Goal: Find specific page/section: Find specific page/section

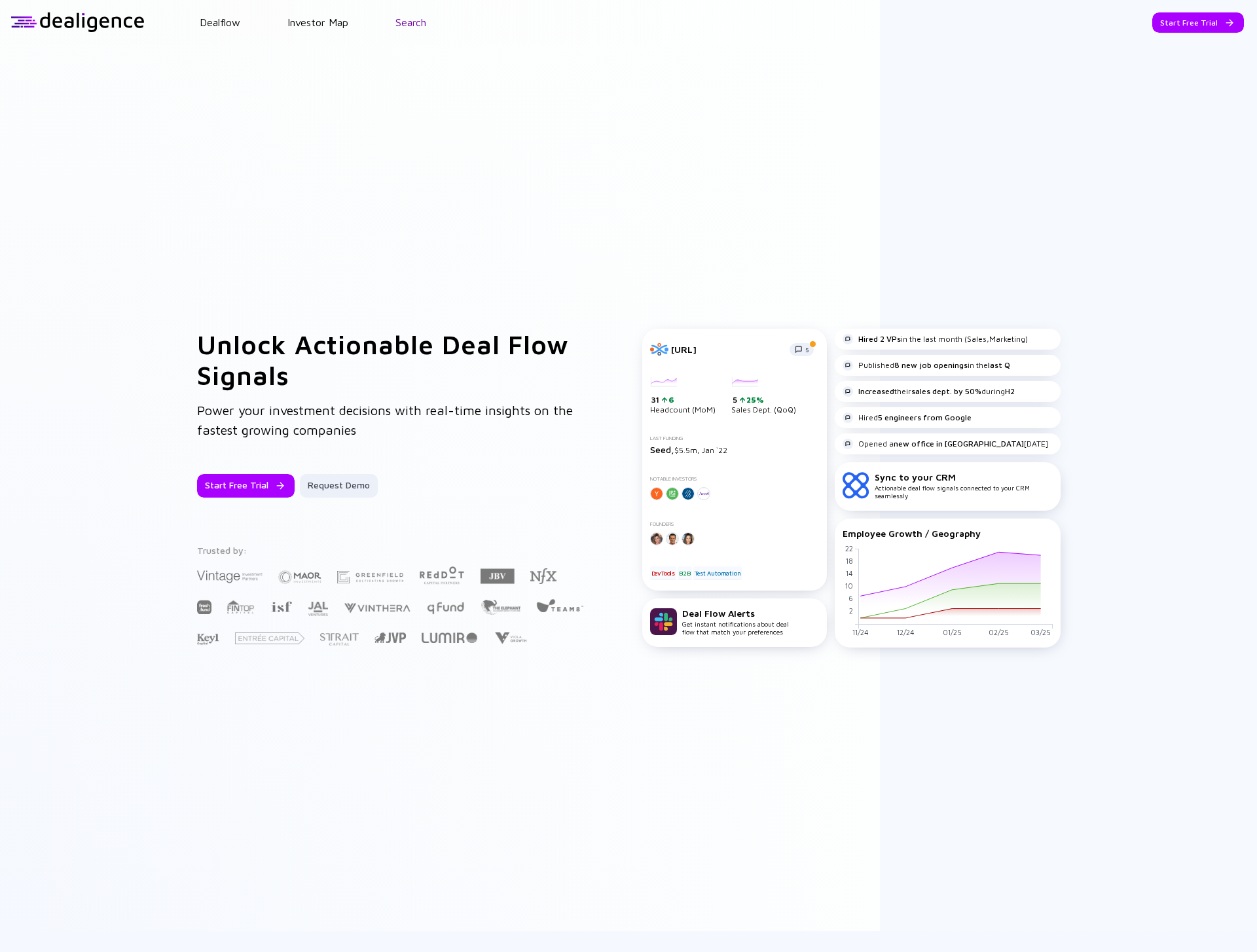
click at [399, 19] on link "Search" at bounding box center [411, 22] width 31 height 12
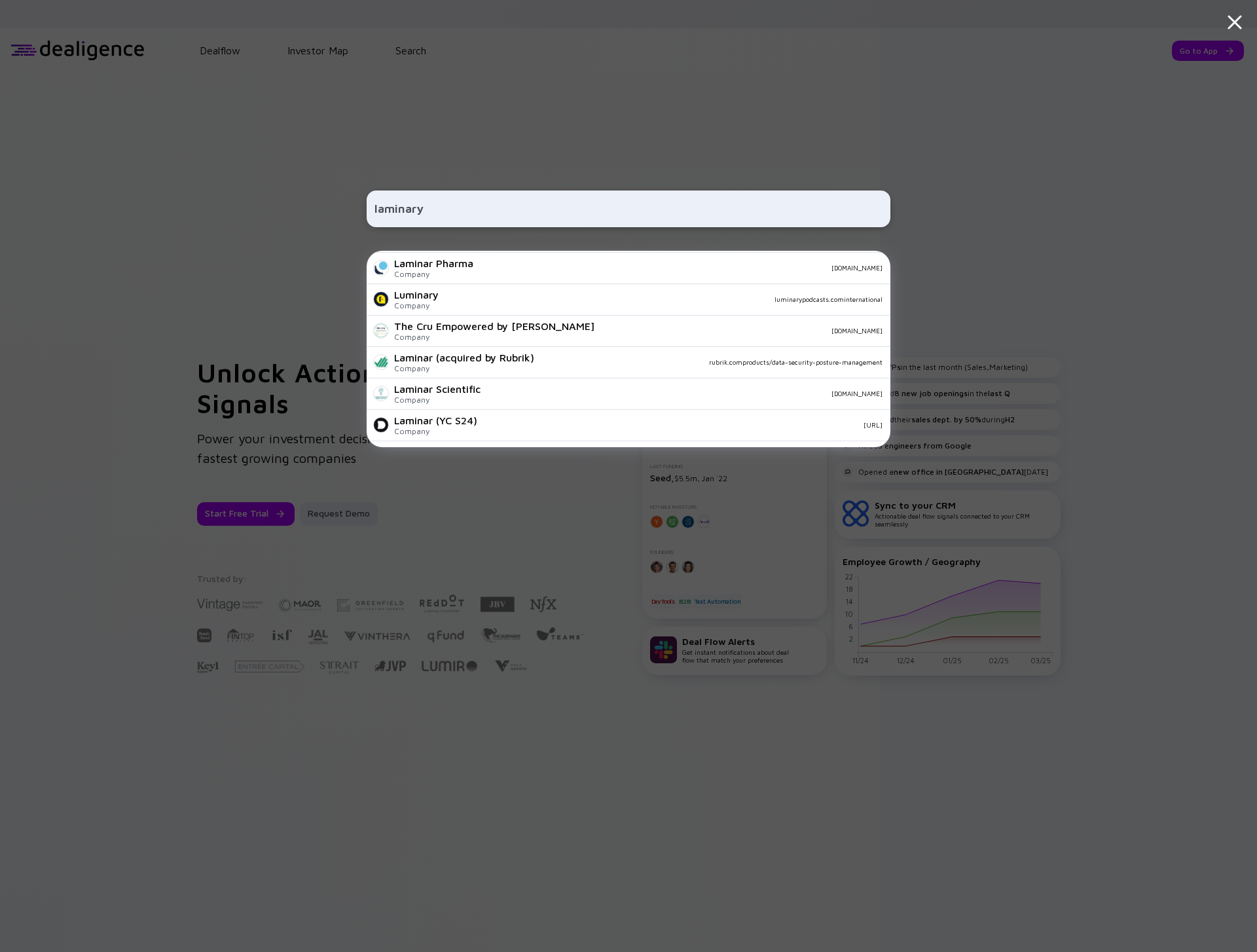
scroll to position [264, 0]
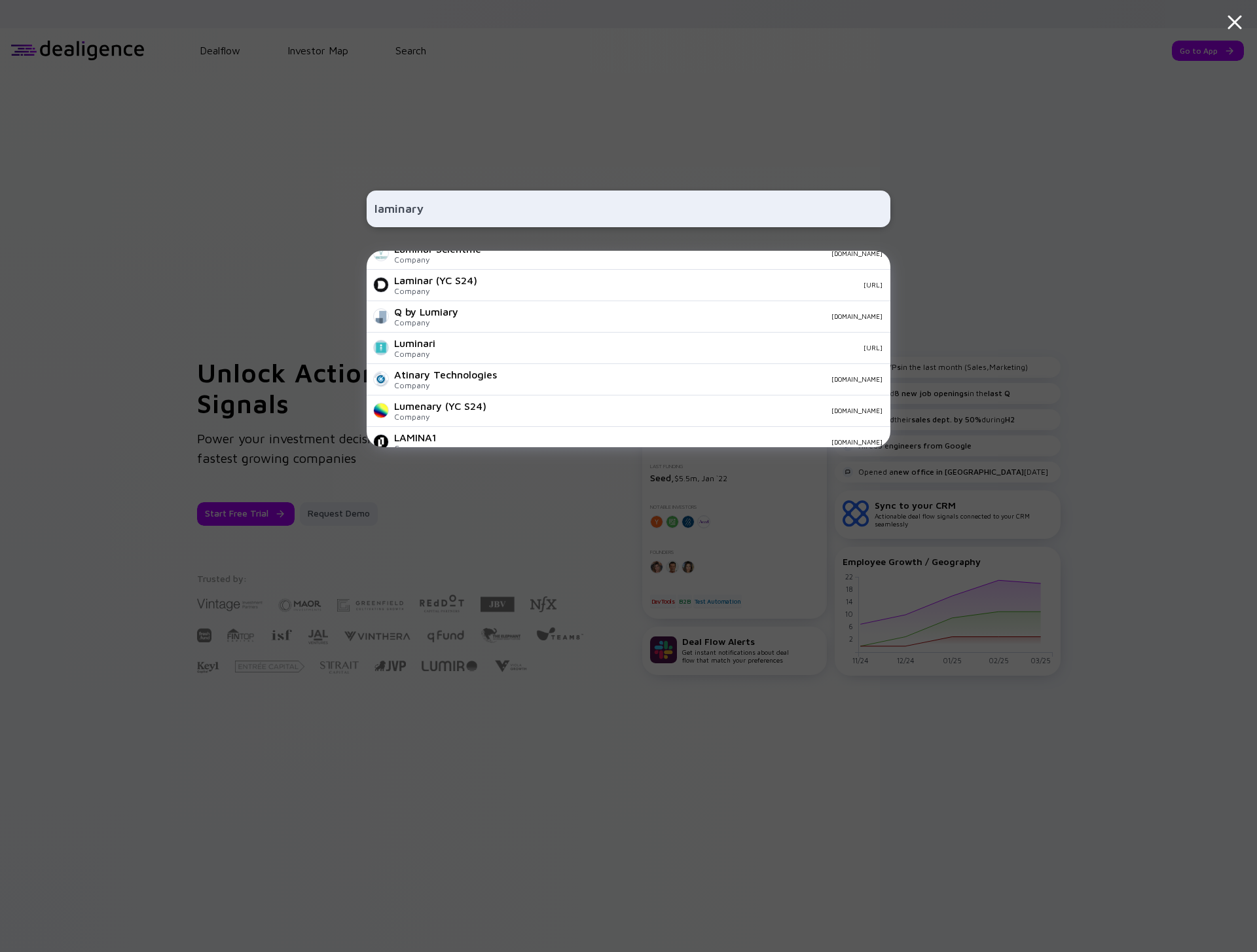
type input "laminary"
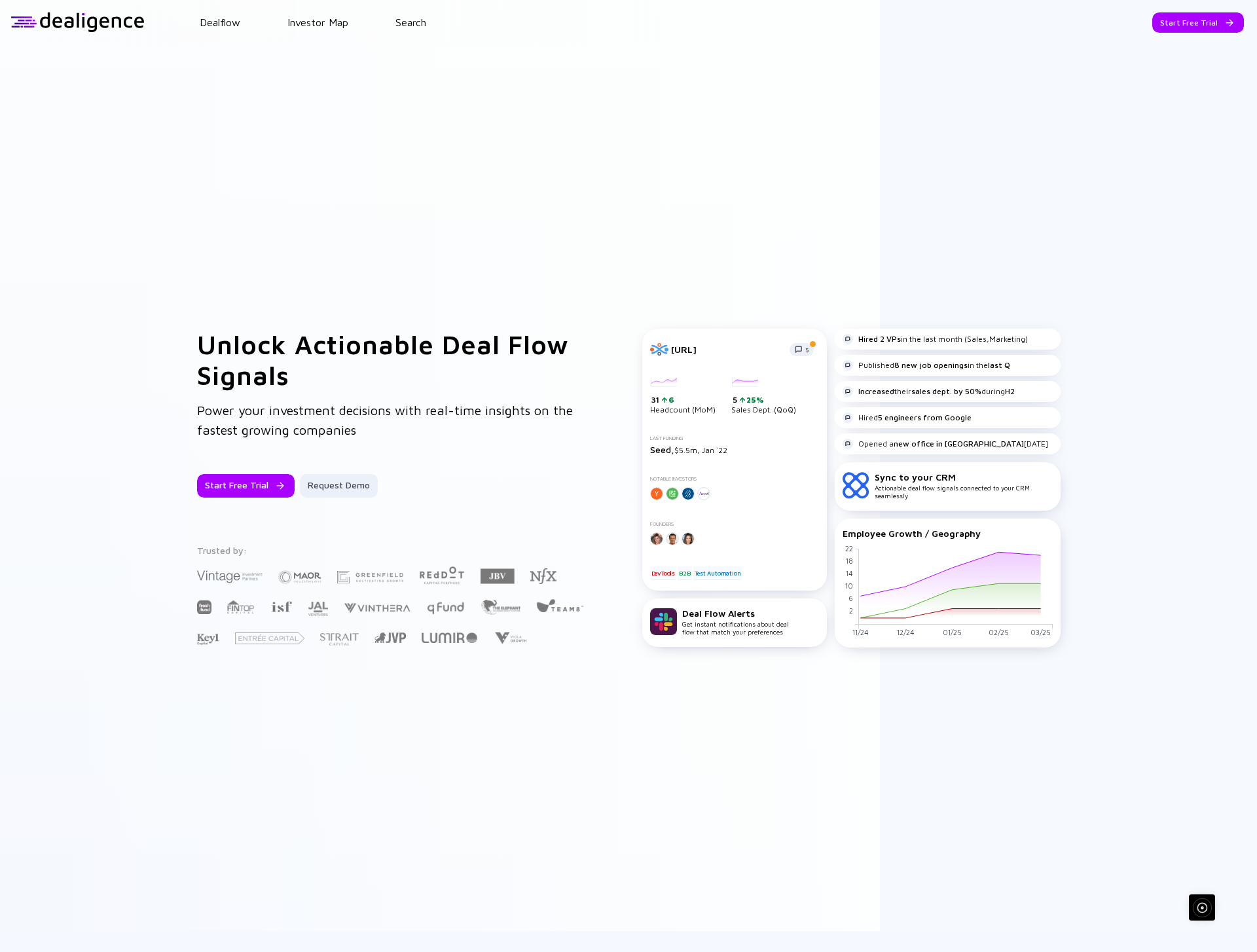
click at [417, 34] on header "Dealflow Investor Map Search Start Free Trial Dealflow Investor Map Start Free …" at bounding box center [628, 22] width 1257 height 45
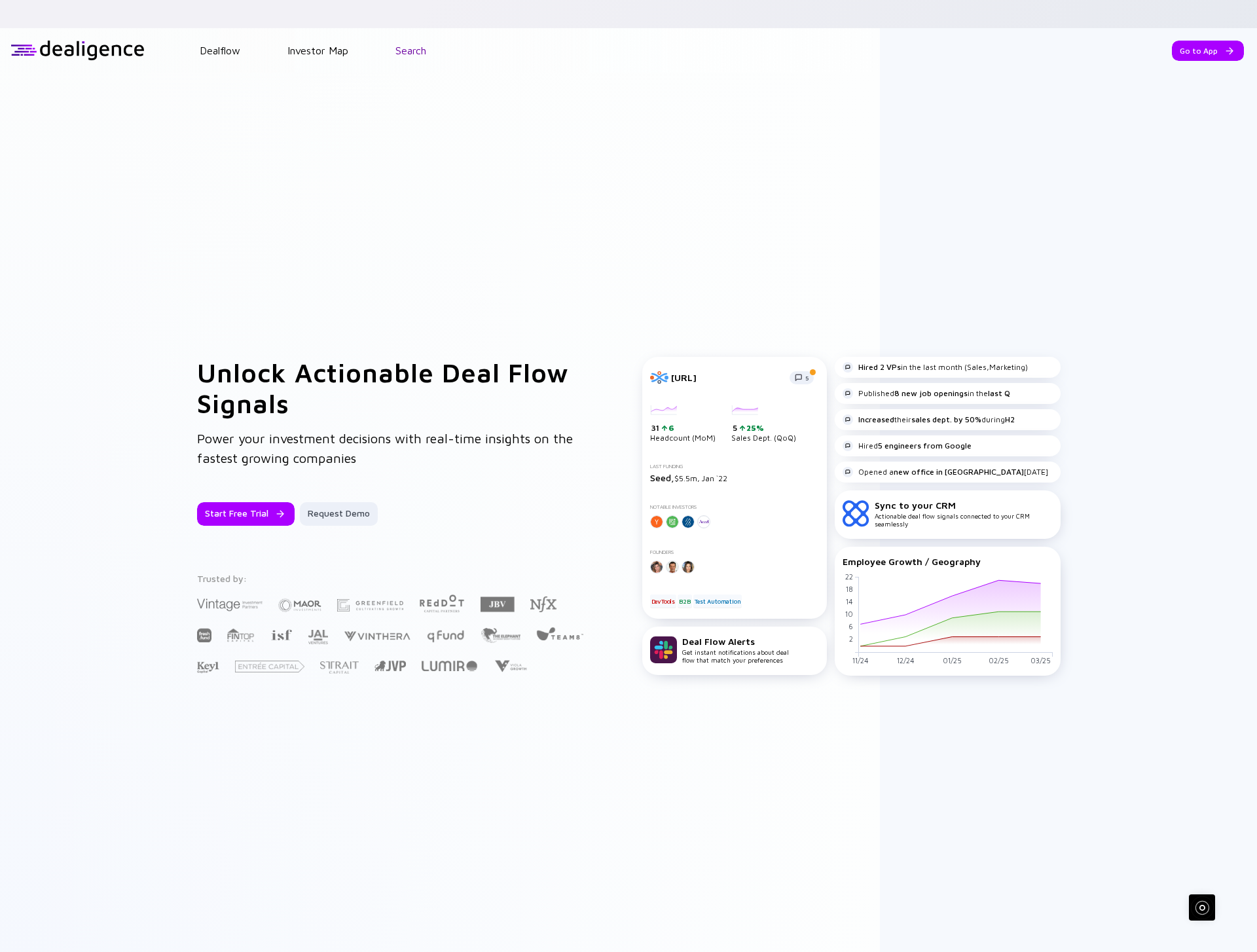
click at [409, 45] on link "Search" at bounding box center [411, 50] width 31 height 12
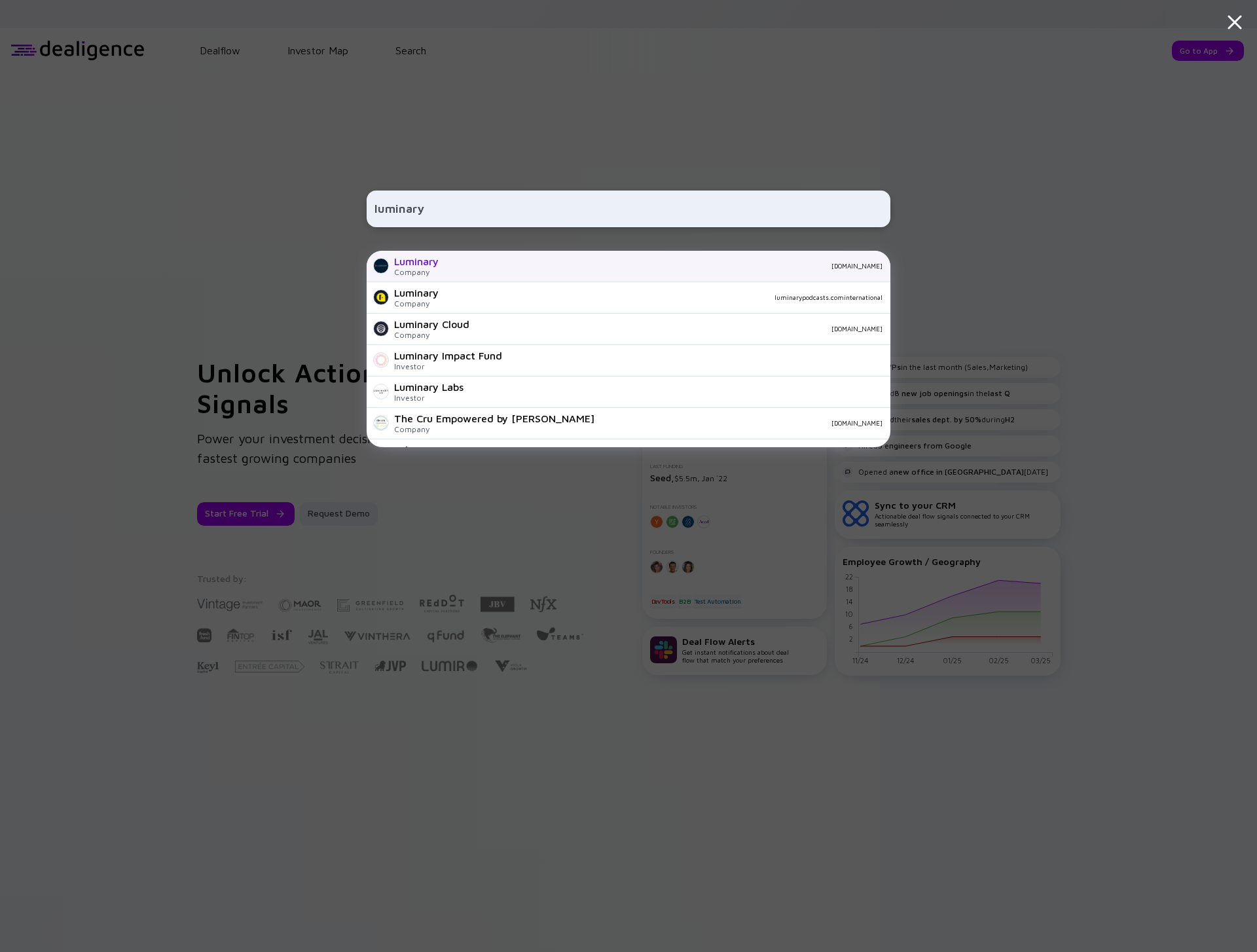
type input "luminary"
click at [537, 265] on div "[DOMAIN_NAME]" at bounding box center [666, 266] width 433 height 8
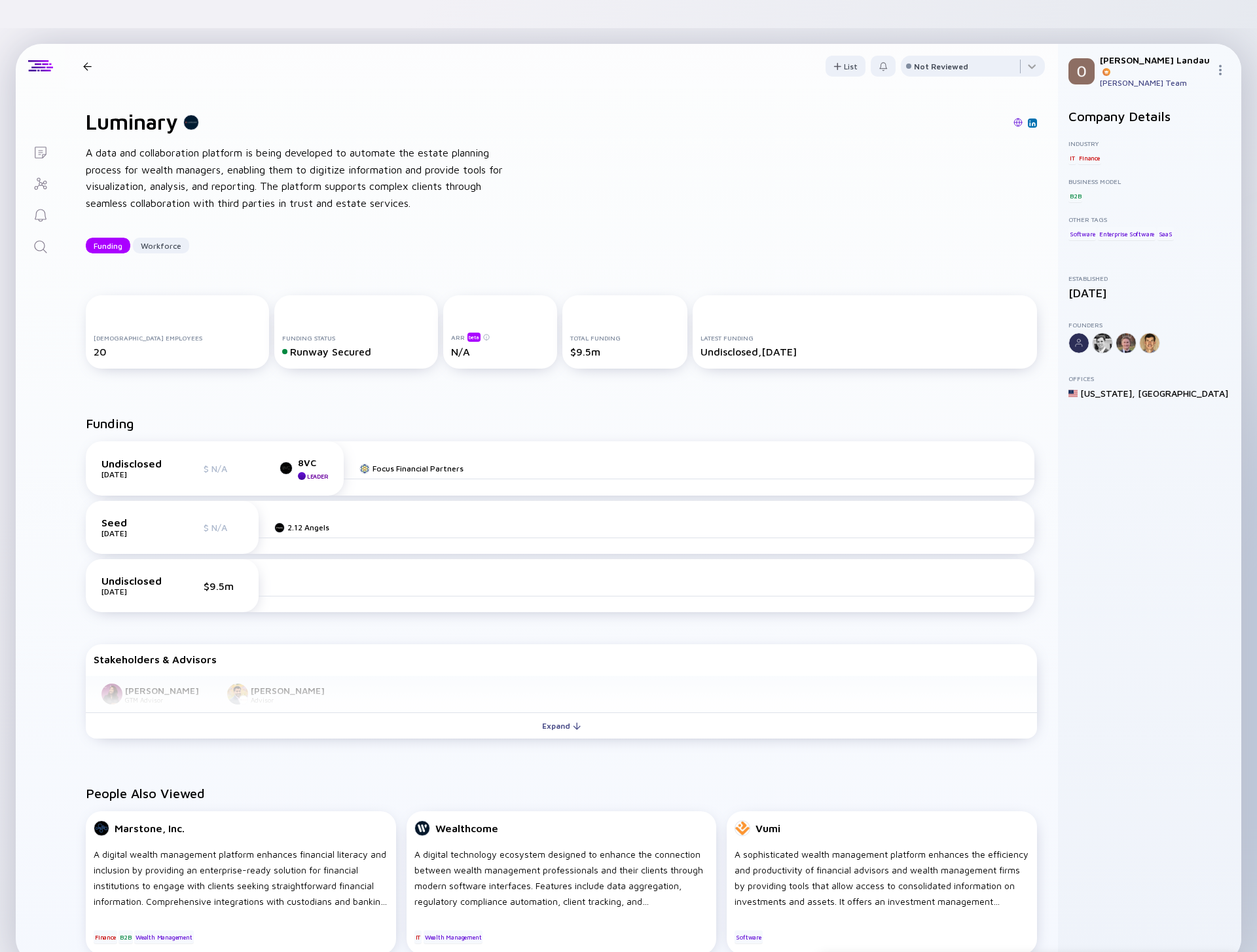
click at [85, 62] on div at bounding box center [87, 66] width 8 height 8
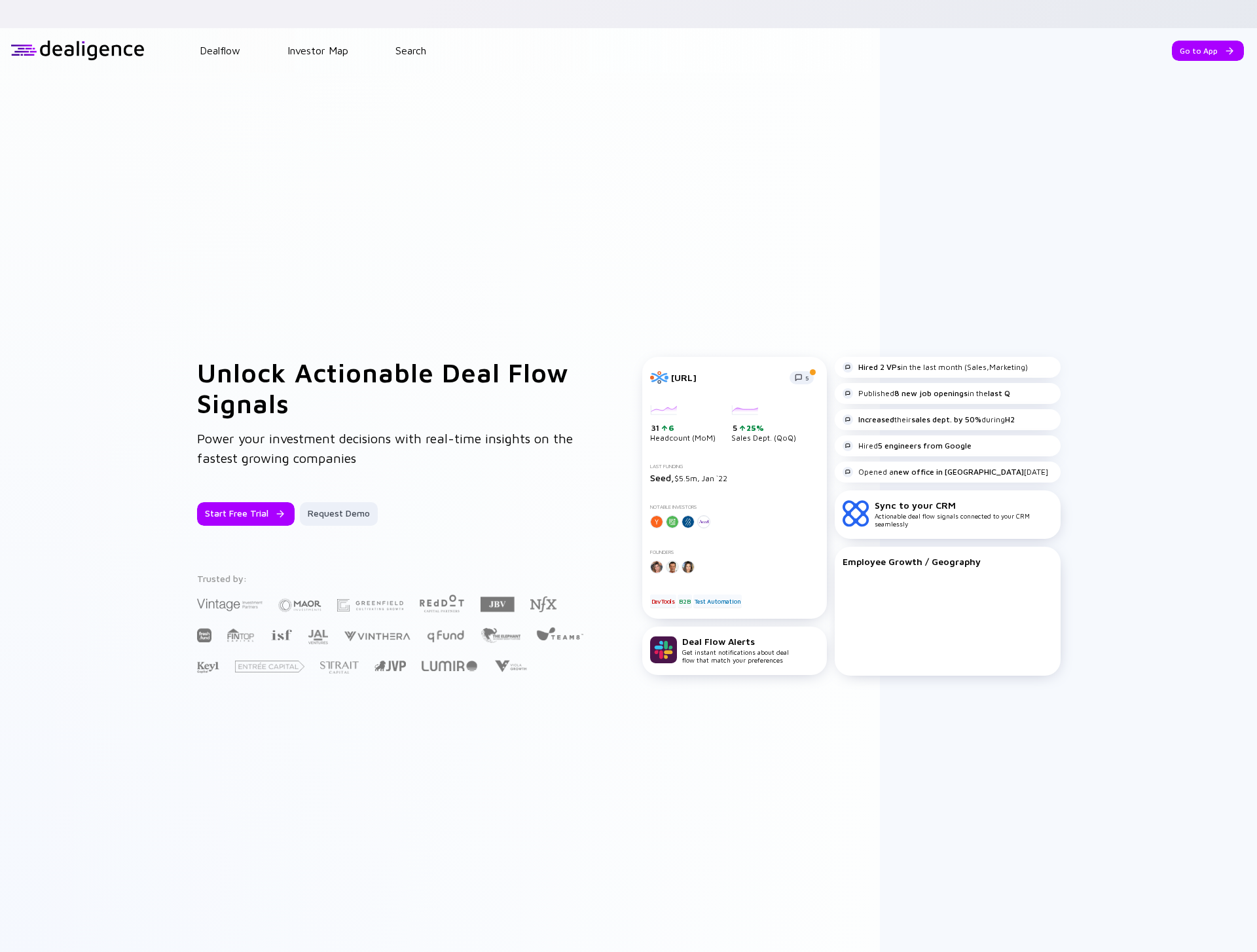
click at [386, 45] on div "Dealflow Investor Map Search" at bounding box center [701, 50] width 1112 height 12
click at [404, 45] on link "Search" at bounding box center [411, 50] width 31 height 12
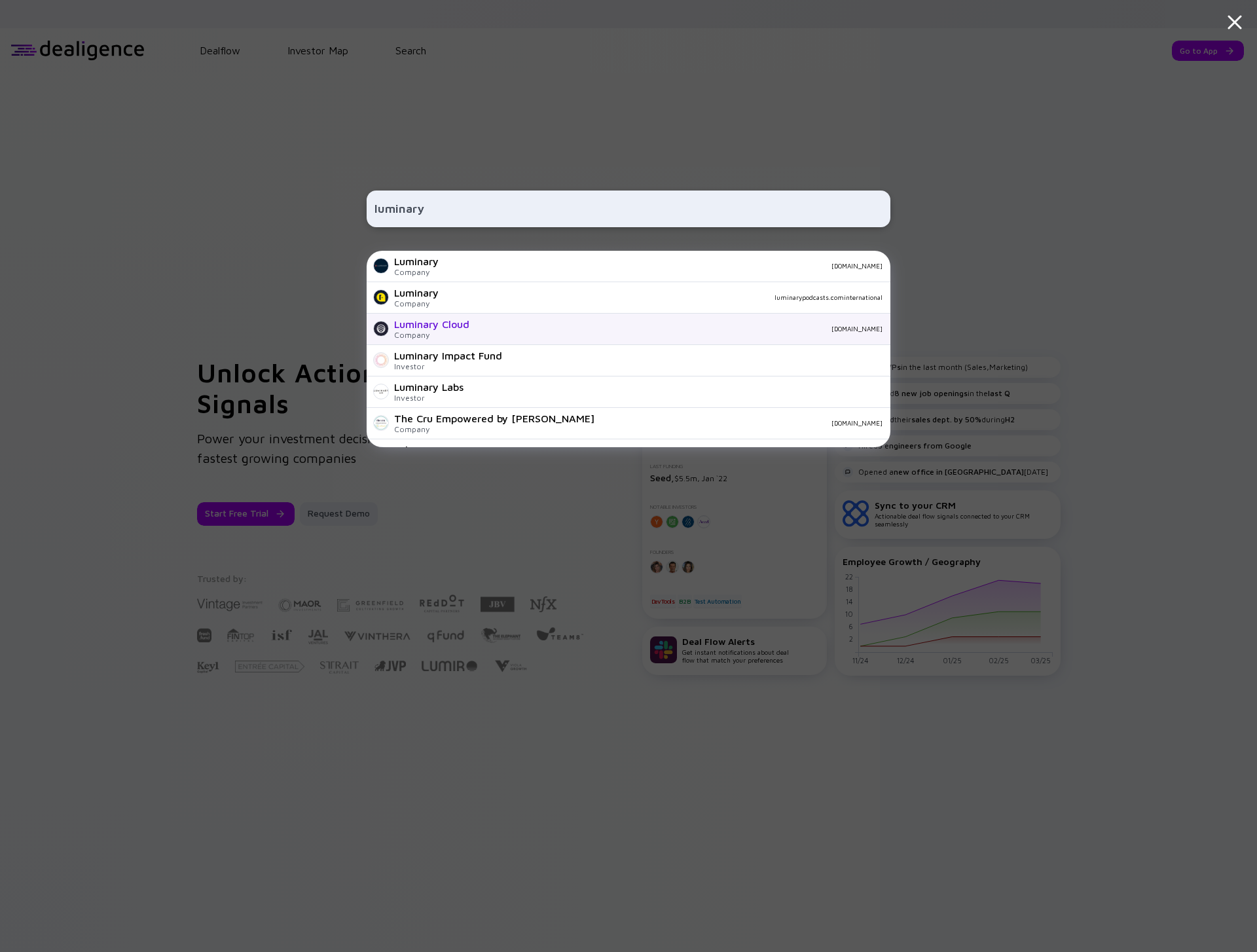
type input "luminary"
click at [649, 338] on div "Luminary Cloud Company [DOMAIN_NAME]" at bounding box center [628, 329] width 524 height 31
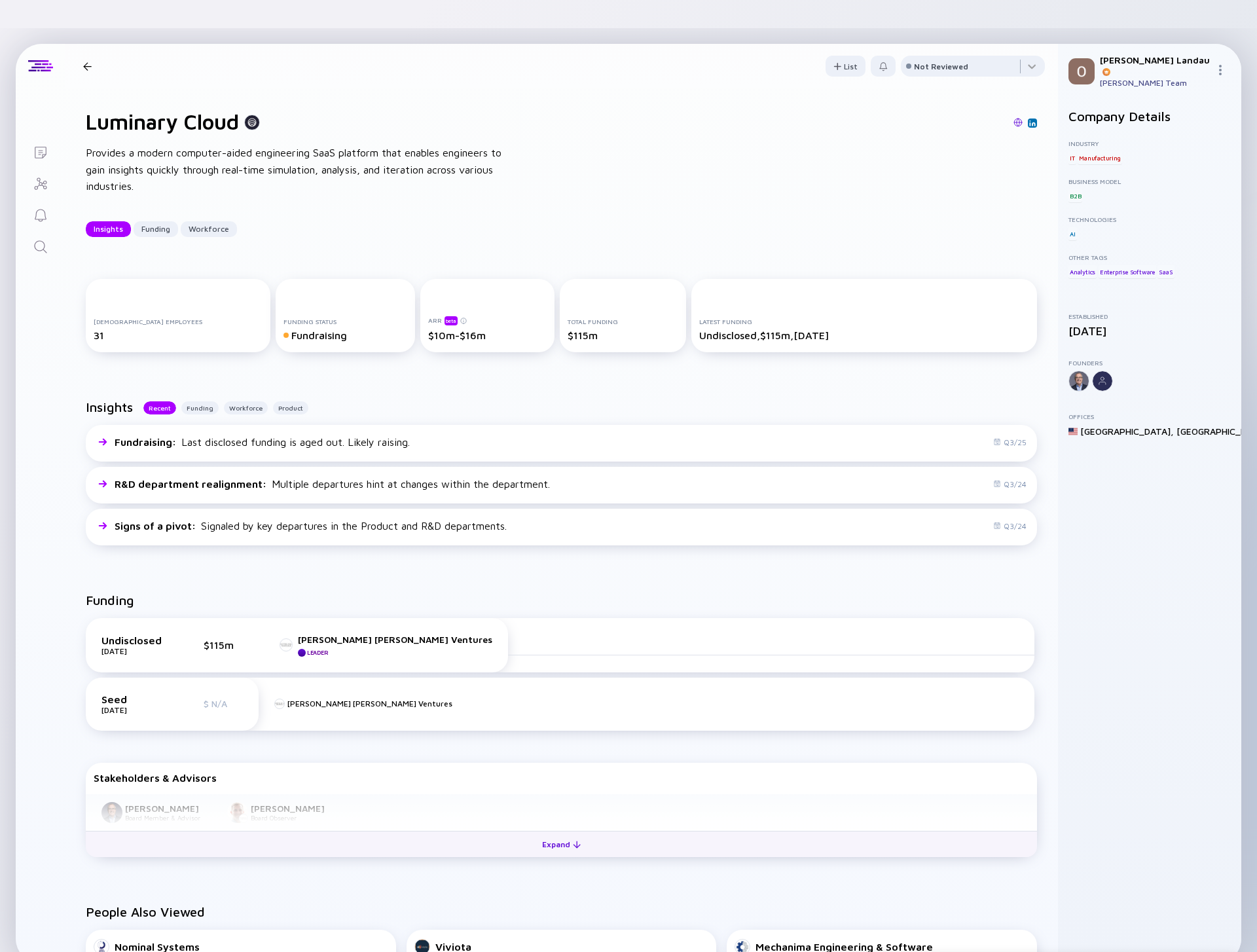
click at [548, 834] on div "Expand" at bounding box center [561, 844] width 55 height 20
